Goal: Information Seeking & Learning: Learn about a topic

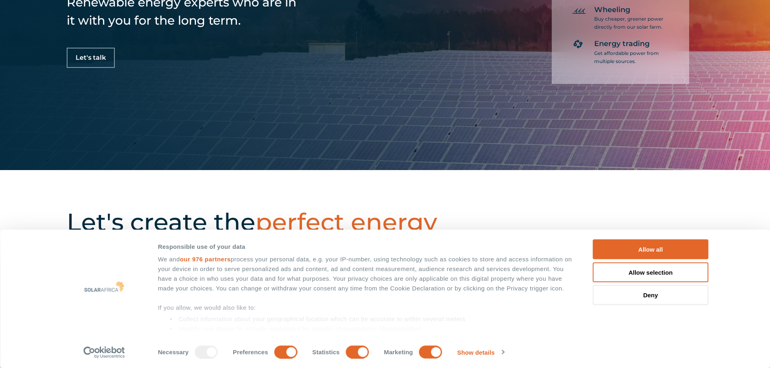
scroll to position [283, 0]
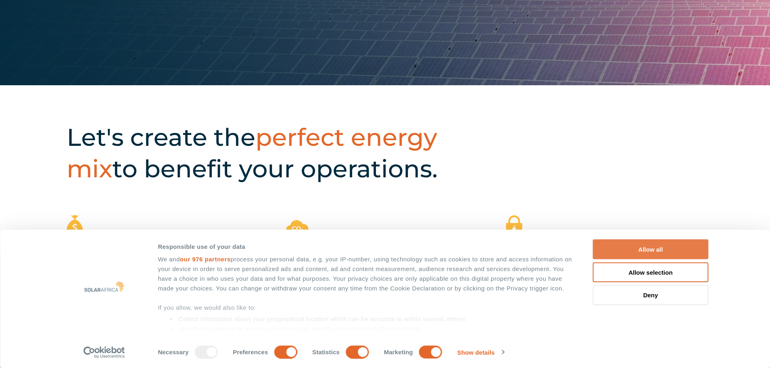
click at [656, 246] on button "Allow all" at bounding box center [651, 250] width 116 height 20
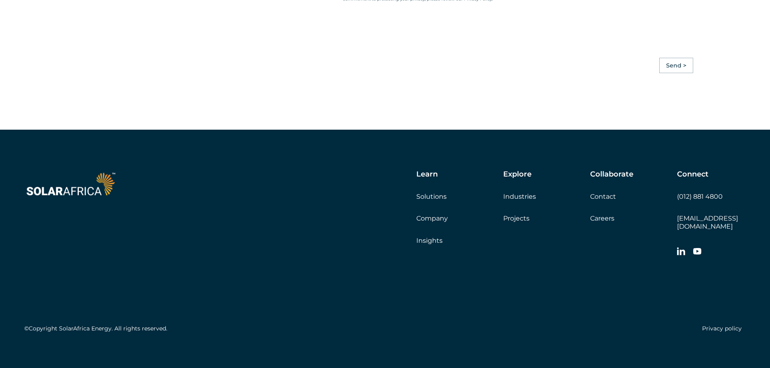
scroll to position [2265, 0]
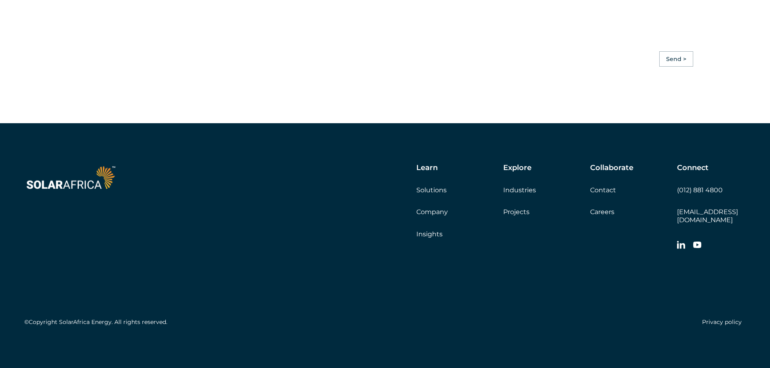
click at [515, 216] on link "Projects" at bounding box center [516, 212] width 26 height 8
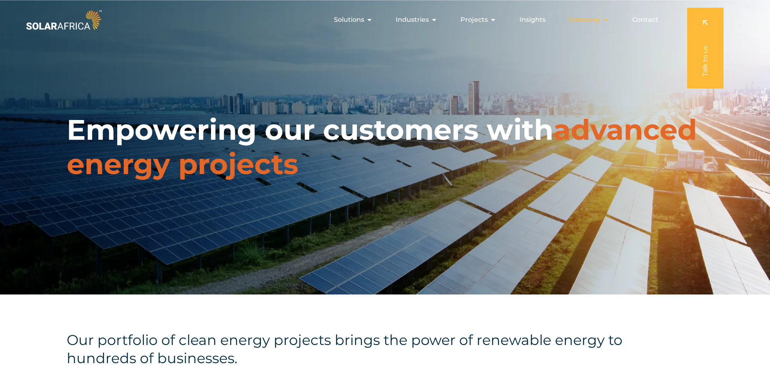
click at [605, 21] on icon "Menu" at bounding box center [605, 20] width 6 height 6
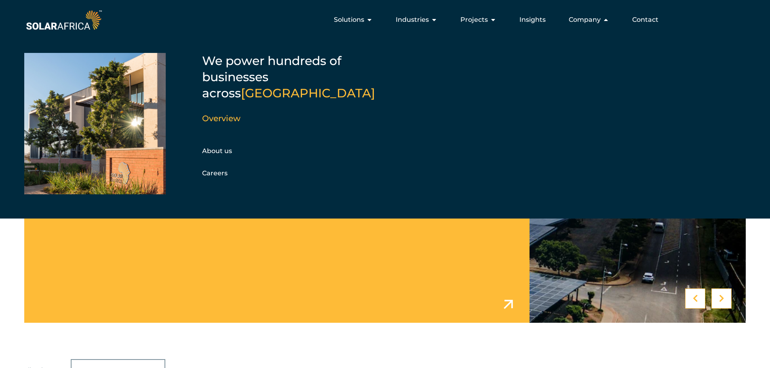
scroll to position [202, 0]
